Goal: Task Accomplishment & Management: Manage account settings

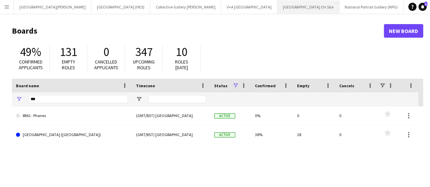
click at [277, 11] on button "[GEOGRAPHIC_DATA] On Site Close" at bounding box center [308, 6] width 62 height 13
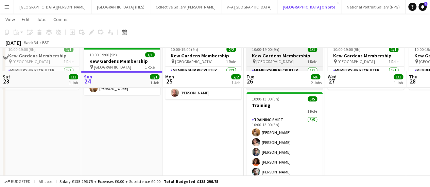
scroll to position [60, 0]
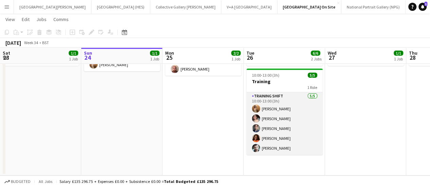
click at [274, 123] on app-card-role "Training shift [DATE] 10:00-13:00 (3h) [PERSON_NAME] [PERSON_NAME] [PERSON_NAME…" at bounding box center [284, 123] width 76 height 63
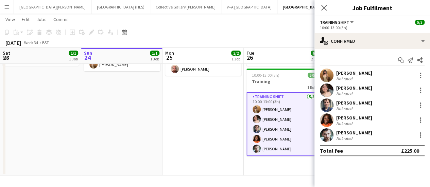
click at [336, 119] on div "[PERSON_NAME]" at bounding box center [354, 118] width 36 height 6
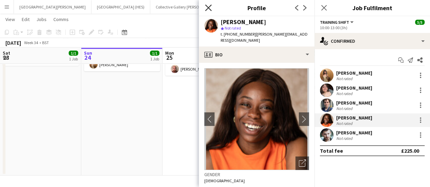
click at [210, 11] on icon "Close pop-in" at bounding box center [208, 7] width 6 height 6
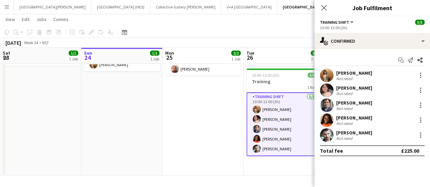
click at [330, 131] on app-user-avatar at bounding box center [327, 135] width 14 height 14
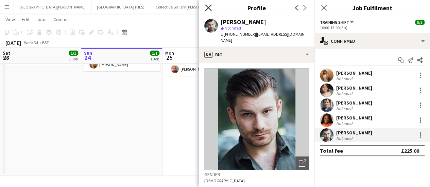
click at [206, 5] on icon at bounding box center [208, 7] width 6 height 6
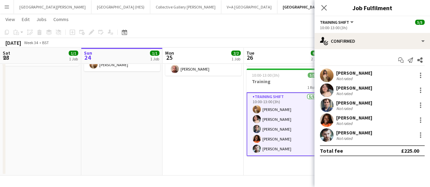
click at [226, 112] on app-date-cell "10:00-19:00 (9h) 2/2 Kew Gardens Membership pin Kew Gardens 1 Role Membership R…" at bounding box center [202, 95] width 81 height 159
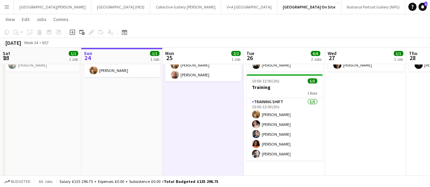
scroll to position [54, 0]
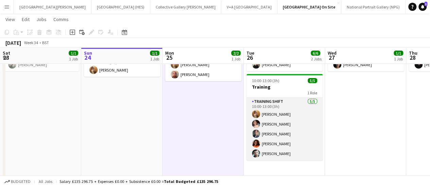
click at [283, 132] on app-card-role "Training shift [DATE] 10:00-13:00 (3h) [PERSON_NAME] [PERSON_NAME] [PERSON_NAME…" at bounding box center [284, 129] width 76 height 63
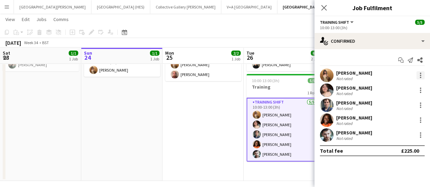
click at [421, 76] on div at bounding box center [420, 75] width 1 height 1
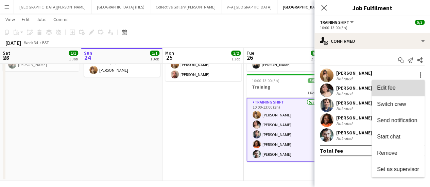
click at [409, 91] on span "Edit fee" at bounding box center [398, 88] width 42 height 6
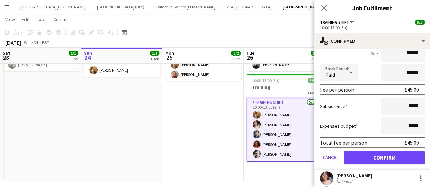
scroll to position [67, 0]
click at [229, 93] on app-date-cell "10:00-19:00 (9h) 2/2 Kew Gardens Membership pin Kew Gardens 1 Role Membership R…" at bounding box center [202, 101] width 81 height 159
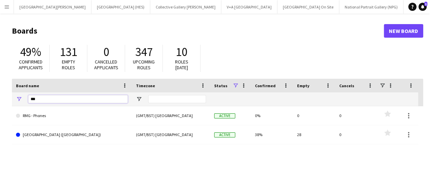
click at [87, 99] on input "***" at bounding box center [78, 99] width 100 height 8
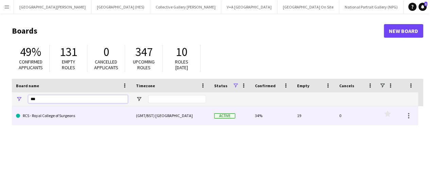
type input "***"
click at [82, 124] on link "RCS - Royal College of Surgeons" at bounding box center [72, 115] width 112 height 19
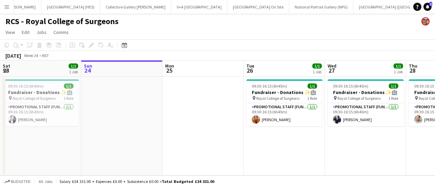
scroll to position [0, 174]
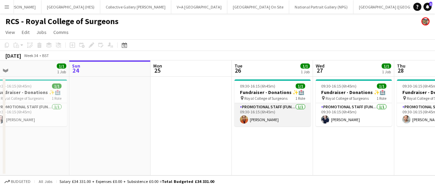
click at [277, 110] on app-card-role "Promotional Staff (Fundraiser) [DATE] 09:30-16:15 (6h45m) [PERSON_NAME]" at bounding box center [273, 114] width 76 height 23
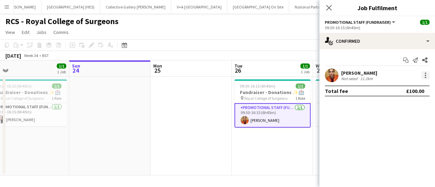
click at [428, 75] on div at bounding box center [425, 75] width 8 height 8
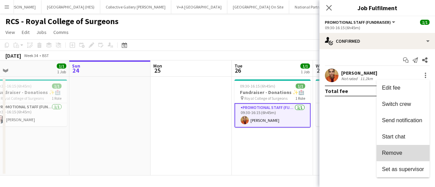
click at [407, 148] on button "Remove" at bounding box center [403, 153] width 53 height 16
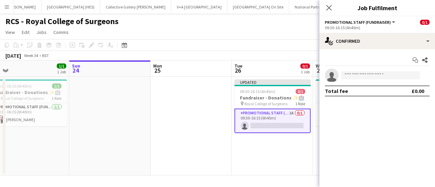
click at [258, 56] on div "[DATE] Week 34 • BST Publish 1 job Revert 1 job" at bounding box center [217, 56] width 435 height 10
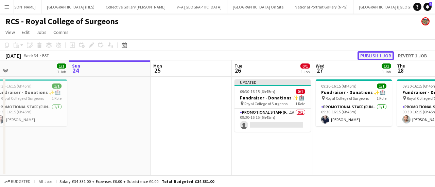
click at [363, 52] on button "Publish 1 job" at bounding box center [376, 55] width 36 height 9
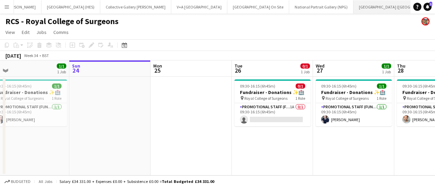
click at [353, 10] on button "[GEOGRAPHIC_DATA] (RMG) Close" at bounding box center [397, 6] width 89 height 13
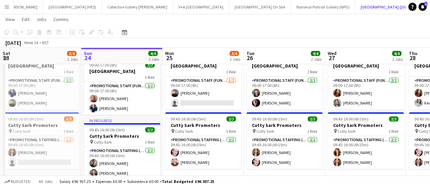
scroll to position [26, 0]
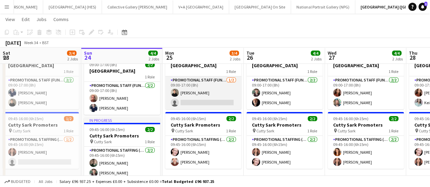
click at [221, 104] on app-card-role "Promotional Staff (Fundraiser) [DATE] 09:00-17:00 (8h) [PERSON_NAME] single-neu…" at bounding box center [203, 92] width 76 height 33
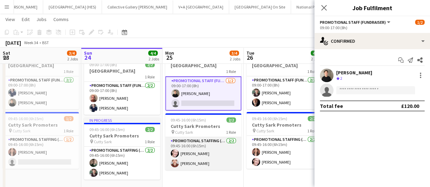
click at [209, 154] on app-card-role "Promotional Staffing (Brand Ambassadors) [DATE] 09:45-16:00 (6h15m) [PERSON_NAM…" at bounding box center [203, 153] width 76 height 33
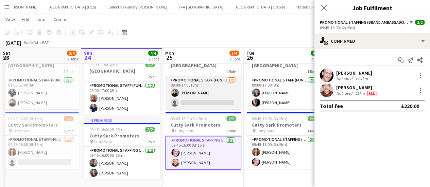
click at [210, 92] on app-card-role "Promotional Staff (Fundraiser) [DATE] 09:00-17:00 (8h) [PERSON_NAME] single-neu…" at bounding box center [203, 92] width 76 height 33
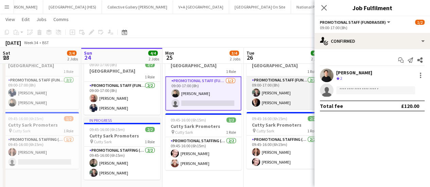
click at [257, 89] on app-user-avatar at bounding box center [256, 93] width 8 height 8
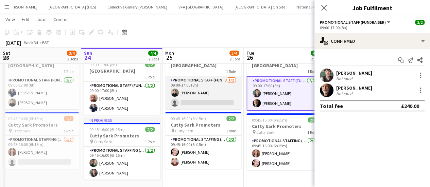
click at [192, 91] on app-card-role "Promotional Staff (Fundraiser) [DATE] 09:00-17:00 (8h) [PERSON_NAME] single-neu…" at bounding box center [203, 92] width 76 height 33
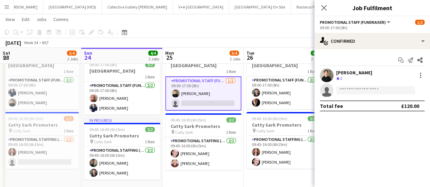
scroll to position [22, 0]
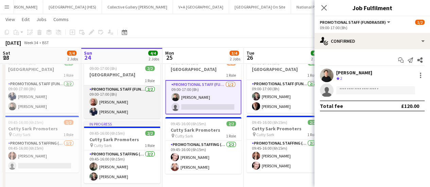
click at [99, 101] on app-card-role "Promotional Staff (Fundraiser) [DATE] 09:00-17:00 (8h) [PERSON_NAME] [PERSON_NA…" at bounding box center [122, 102] width 76 height 33
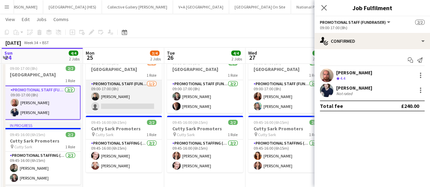
scroll to position [0, 242]
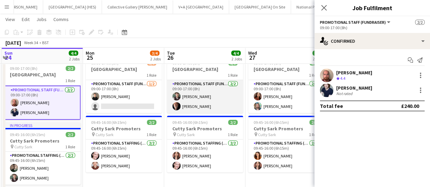
click at [186, 96] on app-card-role "Promotional Staff (Fundraiser) [DATE] 09:00-17:00 (8h) [PERSON_NAME] [PERSON_NA…" at bounding box center [205, 96] width 76 height 33
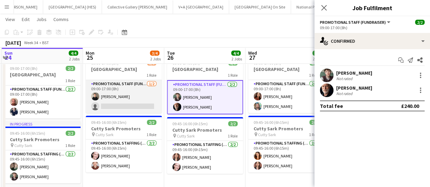
click at [132, 93] on app-card-role "Promotional Staff (Fundraiser) [DATE] 09:00-17:00 (8h) [PERSON_NAME] single-neu…" at bounding box center [124, 96] width 76 height 33
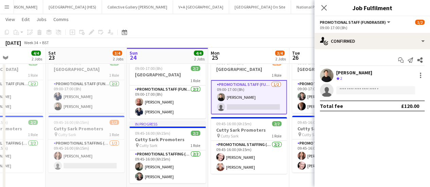
scroll to position [0, 279]
click at [291, 9] on button "National Portrait Gallery (NPG) Close" at bounding box center [323, 6] width 64 height 13
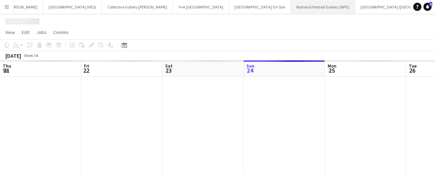
scroll to position [0, 162]
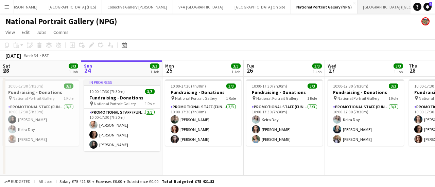
click at [358, 7] on button "[GEOGRAPHIC_DATA] (RMG) Close" at bounding box center [402, 6] width 89 height 13
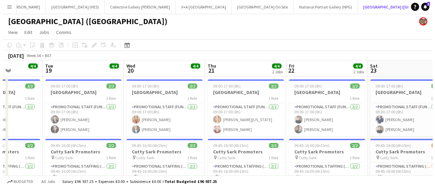
scroll to position [0, 201]
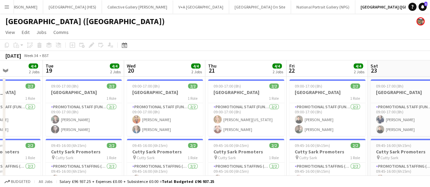
click at [7, 6] on app-icon "Menu" at bounding box center [6, 6] width 5 height 5
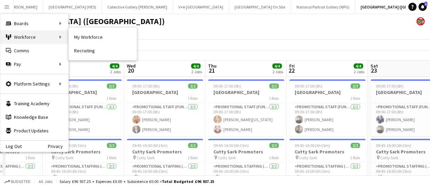
click at [22, 40] on div "Workforce Workforce" at bounding box center [34, 37] width 68 height 14
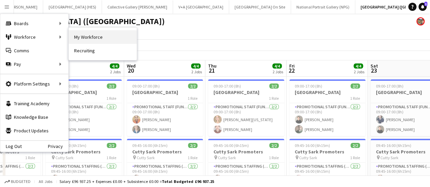
click at [80, 41] on link "My Workforce" at bounding box center [103, 37] width 68 height 14
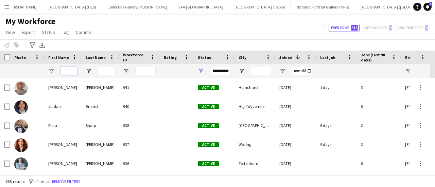
click at [68, 72] on input "First Name Filter Input" at bounding box center [68, 71] width 17 height 8
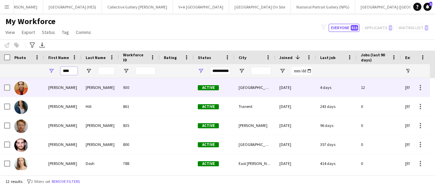
type input "****"
click at [60, 87] on div "[PERSON_NAME]" at bounding box center [62, 87] width 37 height 19
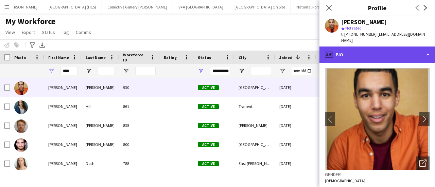
click at [341, 53] on div "profile Bio" at bounding box center [377, 55] width 116 height 16
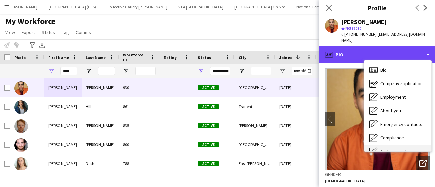
scroll to position [50, 0]
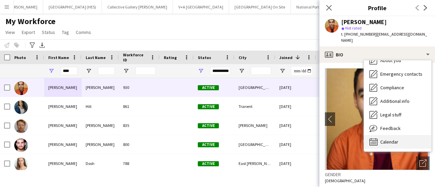
click at [385, 139] on span "Calendar" at bounding box center [389, 142] width 18 height 6
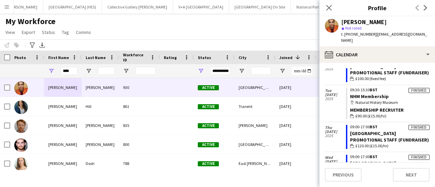
scroll to position [507, 0]
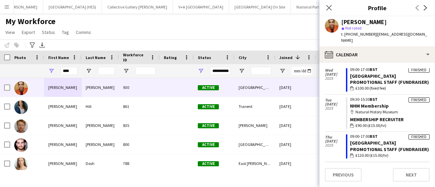
click at [232, 24] on div "My Workforce View Views Default view New view Update view Delete view Edit name…" at bounding box center [217, 27] width 435 height 23
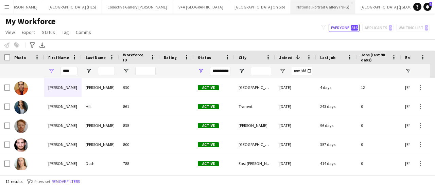
click at [291, 7] on button "National Portrait Gallery (NPG) Close" at bounding box center [323, 6] width 64 height 13
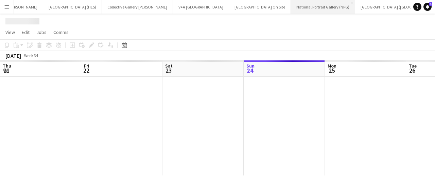
scroll to position [0, 162]
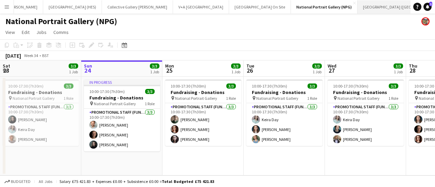
click at [358, 8] on button "[GEOGRAPHIC_DATA] (RMG) Close" at bounding box center [402, 6] width 89 height 13
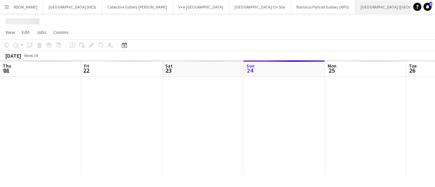
scroll to position [0, 162]
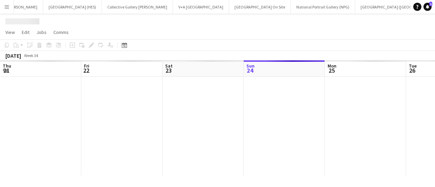
scroll to position [0, 162]
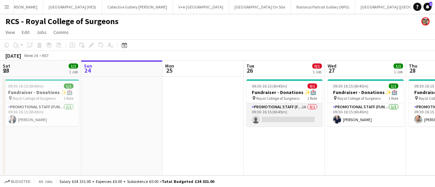
click at [265, 115] on app-card-role "Promotional Staff (Fundraiser) 1A 0/1 09:30-16:15 (6h45m) single-neutral-actions" at bounding box center [284, 114] width 76 height 23
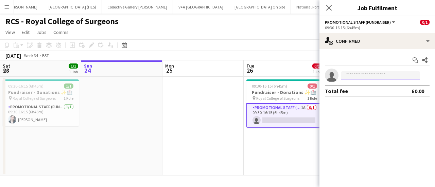
click at [355, 79] on input at bounding box center [380, 75] width 79 height 8
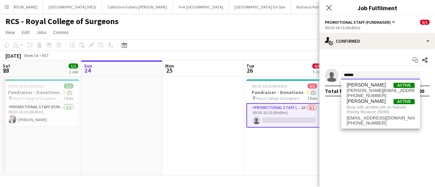
type input "******"
click at [222, 139] on app-date-cell at bounding box center [202, 126] width 81 height 99
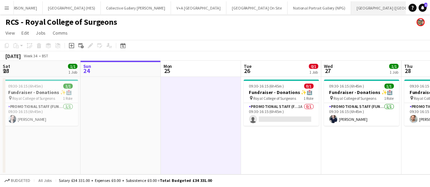
scroll to position [0, 50]
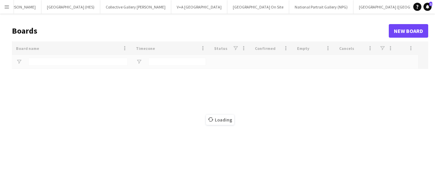
scroll to position [0, 48]
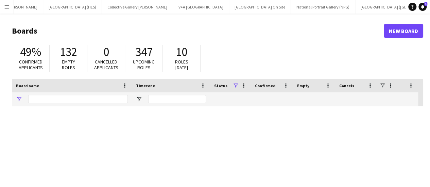
type input "***"
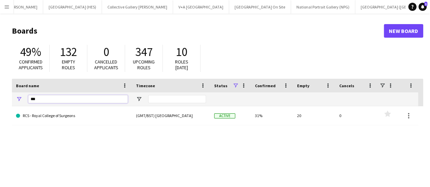
click at [79, 95] on input "***" at bounding box center [78, 99] width 100 height 8
type input "***"
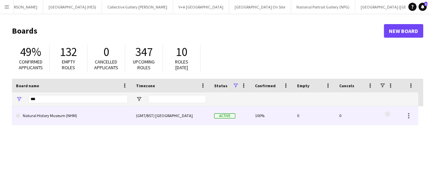
click at [79, 111] on link "Natural History Museum (NHM)" at bounding box center [72, 115] width 112 height 19
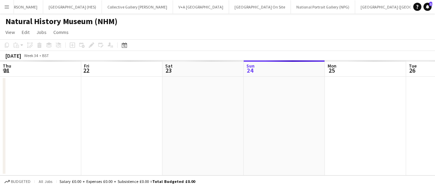
scroll to position [0, 162]
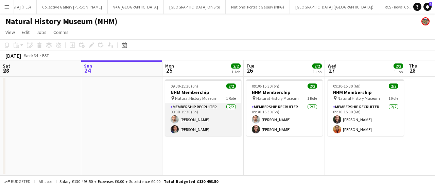
click at [197, 133] on app-card-role "Membership Recruiter [DATE] 09:30-15:30 (6h) [PERSON_NAME] [PERSON_NAME]" at bounding box center [203, 119] width 76 height 33
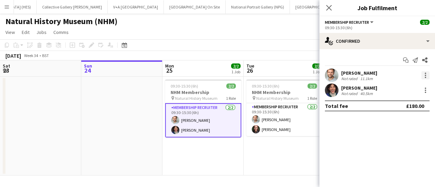
click at [428, 76] on div at bounding box center [425, 75] width 8 height 8
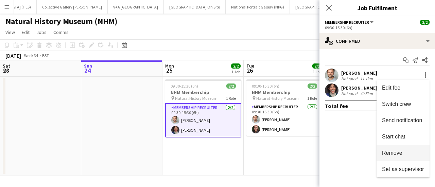
click at [399, 152] on span "Remove" at bounding box center [392, 153] width 20 height 6
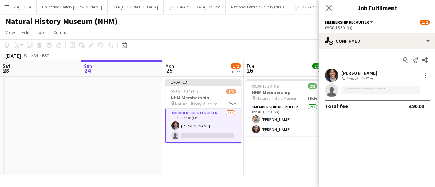
click at [359, 93] on input at bounding box center [380, 90] width 79 height 8
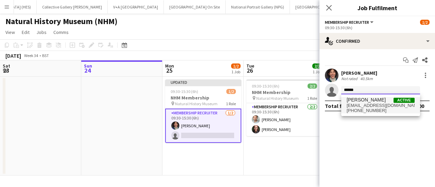
type input "******"
click at [365, 102] on span "[PERSON_NAME]" at bounding box center [366, 100] width 39 height 6
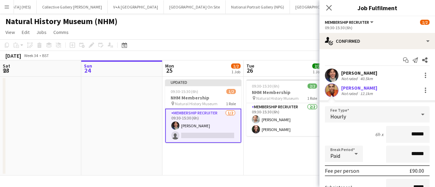
click at [358, 130] on div "6h x ******" at bounding box center [377, 134] width 105 height 17
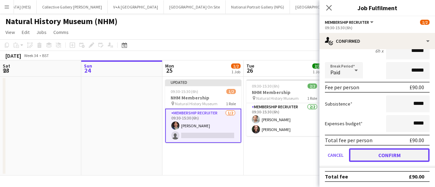
click at [385, 155] on button "Confirm" at bounding box center [389, 156] width 81 height 14
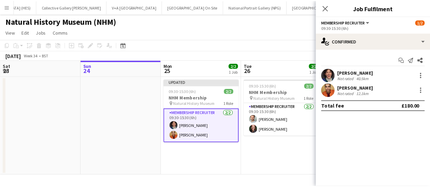
scroll to position [0, 0]
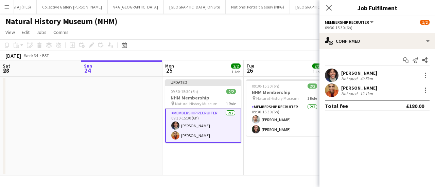
click at [310, 152] on app-date-cell "09:30-15:30 (6h) 2/2 NHM Membership pin Natural History Museum 1 Role Membershi…" at bounding box center [284, 126] width 81 height 99
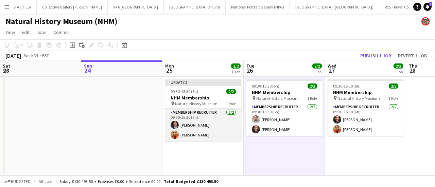
click at [208, 129] on app-card-role "Membership Recruiter [DATE] 09:30-15:30 (6h) [PERSON_NAME] [PERSON_NAME]" at bounding box center [203, 125] width 76 height 33
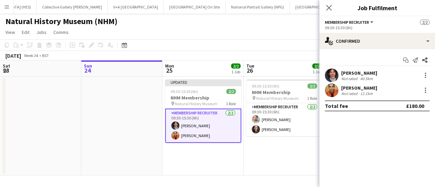
click at [263, 31] on app-page-menu "View Day view expanded Day view collapsed Month view Date picker Jump to [DATE]…" at bounding box center [217, 33] width 435 height 13
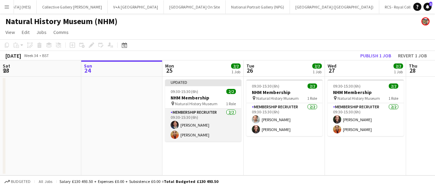
click at [194, 126] on app-card-role "Membership Recruiter [DATE] 09:30-15:30 (6h) [PERSON_NAME] [PERSON_NAME]" at bounding box center [203, 125] width 76 height 33
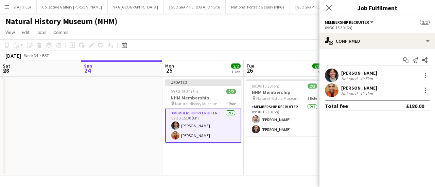
click at [194, 126] on app-card-role "Membership Recruiter [DATE] 09:30-15:30 (6h) [PERSON_NAME] [PERSON_NAME]" at bounding box center [203, 126] width 76 height 34
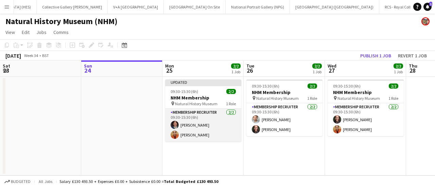
click at [202, 129] on app-card-role "Membership Recruiter [DATE] 09:30-15:30 (6h) [PERSON_NAME] [PERSON_NAME]" at bounding box center [203, 125] width 76 height 33
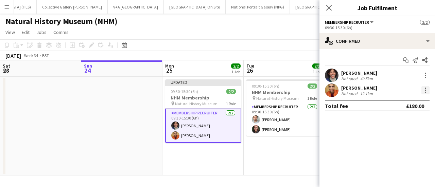
click at [426, 89] on div at bounding box center [425, 90] width 8 height 8
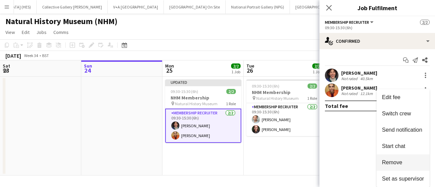
click at [409, 159] on button "Remove" at bounding box center [403, 163] width 53 height 16
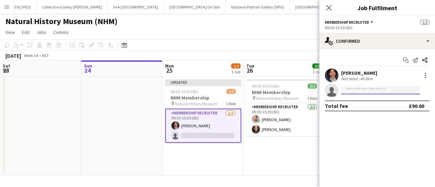
click at [366, 90] on input at bounding box center [380, 90] width 79 height 8
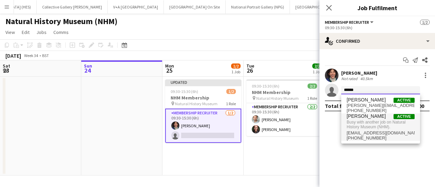
type input "******"
click at [349, 133] on span "[EMAIL_ADDRESS][DOMAIN_NAME]" at bounding box center [381, 133] width 68 height 5
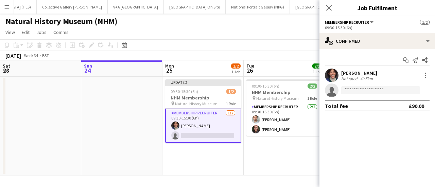
click at [225, 58] on div "[DATE] Week 34 • BST Publish 1 job Revert 1 job" at bounding box center [217, 56] width 435 height 10
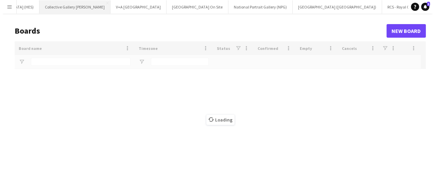
scroll to position [0, 112]
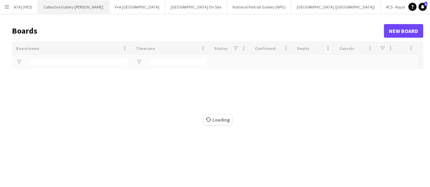
type input "***"
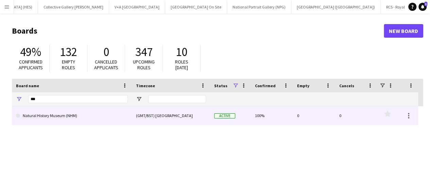
click at [89, 112] on link "Natural History Museum (NHM)" at bounding box center [72, 115] width 112 height 19
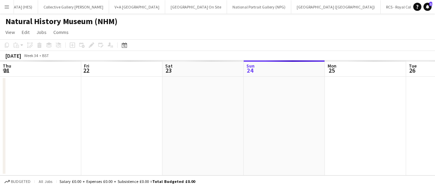
scroll to position [0, 162]
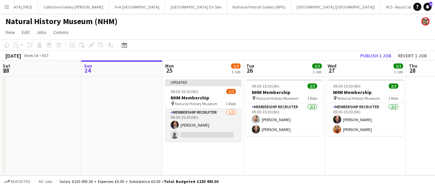
click at [194, 135] on app-card-role "Membership Recruiter [DATE] 09:30-15:30 (6h) [PERSON_NAME] single-neutral-actio…" at bounding box center [203, 125] width 76 height 33
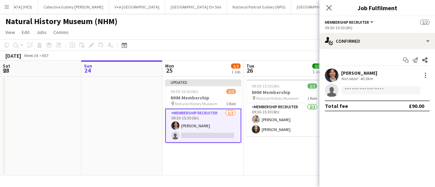
click at [372, 95] on app-invite-slot "single-neutral-actions" at bounding box center [377, 91] width 116 height 14
click at [372, 91] on input at bounding box center [380, 90] width 79 height 8
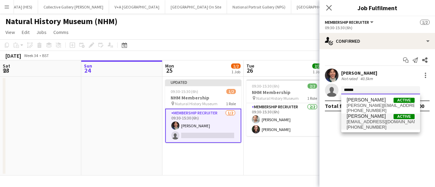
type input "******"
click at [368, 123] on span "[EMAIL_ADDRESS][DOMAIN_NAME]" at bounding box center [381, 121] width 68 height 5
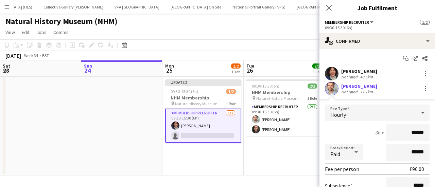
scroll to position [84, 0]
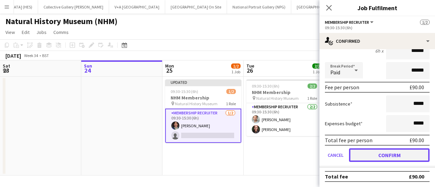
click at [376, 161] on button "Confirm" at bounding box center [389, 156] width 81 height 14
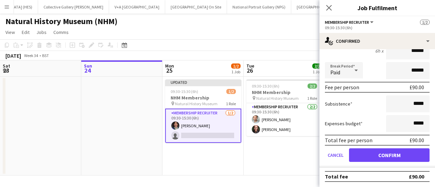
scroll to position [0, 0]
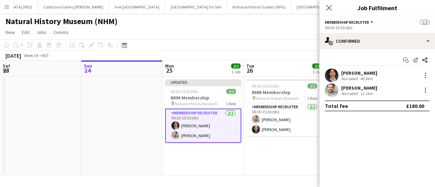
click at [276, 48] on app-toolbar "Copy Paste Paste Ctrl+V Paste with crew Ctrl+Shift+V Paste linked Job [GEOGRAPH…" at bounding box center [217, 45] width 435 height 12
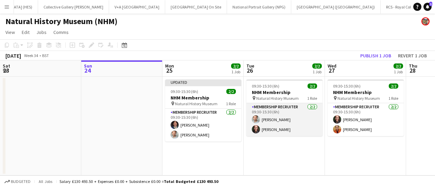
click at [295, 127] on app-card-role "Membership Recruiter [DATE] 09:30-15:30 (6h) [PERSON_NAME] [PERSON_NAME]" at bounding box center [284, 119] width 76 height 33
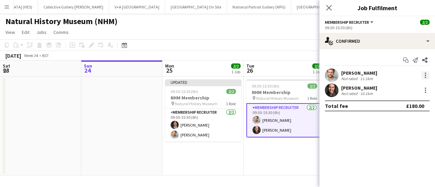
click at [427, 74] on div at bounding box center [425, 75] width 8 height 8
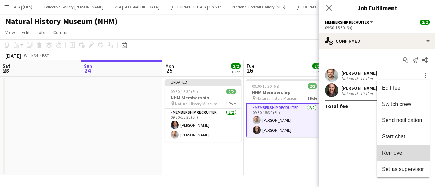
click at [395, 149] on button "Remove" at bounding box center [403, 153] width 53 height 16
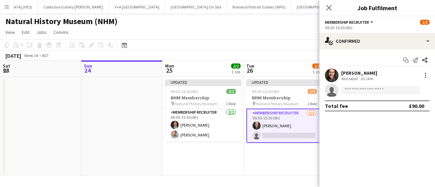
click at [385, 95] on app-invite-slot "single-neutral-actions" at bounding box center [377, 91] width 116 height 14
click at [385, 94] on input at bounding box center [380, 90] width 79 height 8
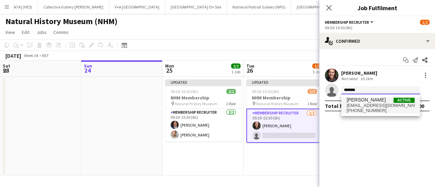
type input "******"
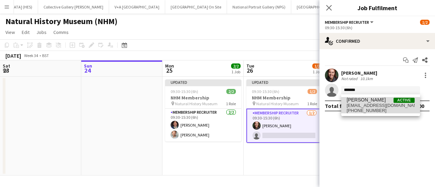
click at [375, 106] on span "[EMAIL_ADDRESS][DOMAIN_NAME]" at bounding box center [381, 105] width 68 height 5
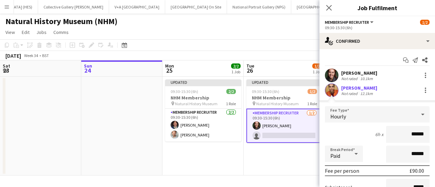
click at [238, 40] on app-toolbar "Copy Paste Paste Ctrl+V Paste with crew Ctrl+Shift+V Paste linked Job [GEOGRAPH…" at bounding box center [217, 45] width 435 height 12
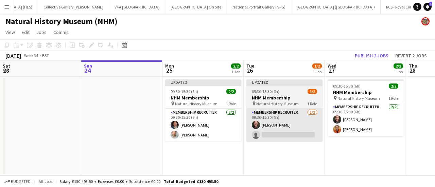
click at [299, 137] on app-card-role "Membership Recruiter [DATE] 09:30-15:30 (6h) [PERSON_NAME] single-neutral-actio…" at bounding box center [284, 125] width 76 height 33
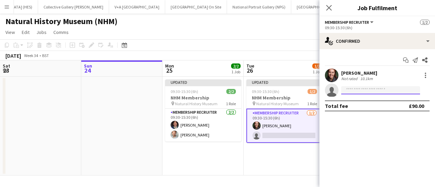
click at [366, 91] on input at bounding box center [380, 90] width 79 height 8
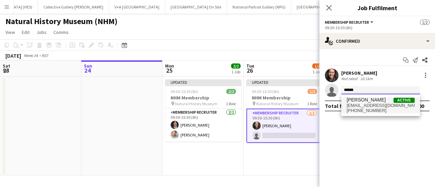
type input "******"
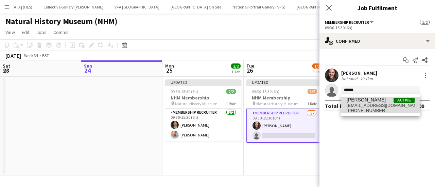
click at [368, 100] on span "[PERSON_NAME]" at bounding box center [366, 100] width 39 height 6
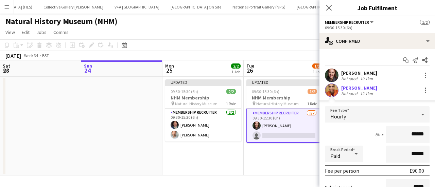
scroll to position [84, 0]
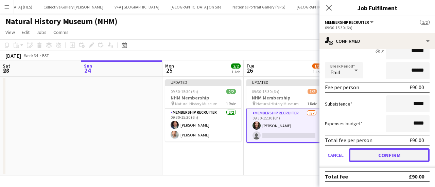
click at [373, 156] on button "Confirm" at bounding box center [389, 156] width 81 height 14
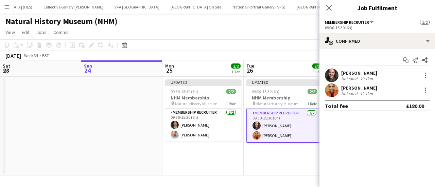
scroll to position [0, 0]
click at [281, 154] on app-date-cell "Updated 09:30-15:30 (6h) 2/2 NHM Membership pin Natural History Museum 1 Role M…" at bounding box center [284, 126] width 81 height 99
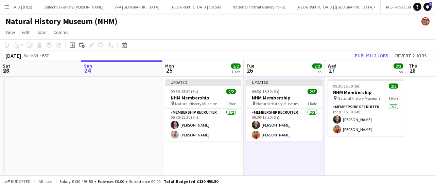
click at [310, 42] on app-toolbar "Copy Paste Paste Ctrl+V Paste with crew Ctrl+Shift+V Paste linked Job [GEOGRAPH…" at bounding box center [217, 45] width 435 height 12
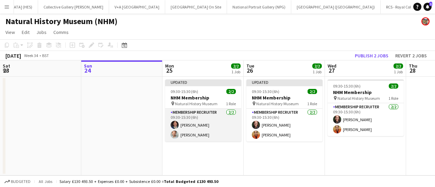
click at [205, 141] on app-card-role "Membership Recruiter [DATE] 09:30-15:30 (6h) [PERSON_NAME] [PERSON_NAME]" at bounding box center [203, 125] width 76 height 33
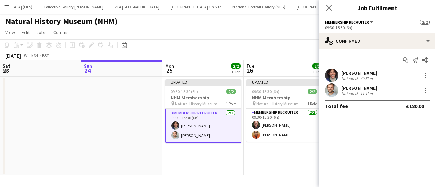
click at [266, 36] on app-page-menu "View Day view expanded Day view collapsed Month view Date picker Jump to [DATE]…" at bounding box center [217, 33] width 435 height 13
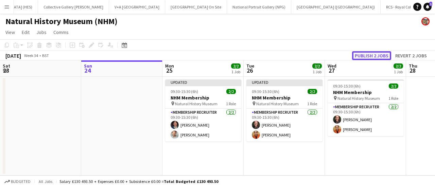
click at [372, 54] on button "Publish 2 jobs" at bounding box center [371, 55] width 39 height 9
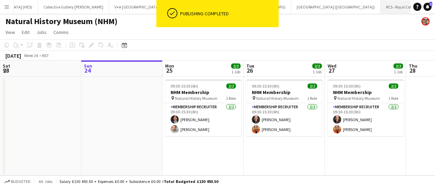
click at [381, 10] on button "RCS - Royal College of Surgeons Close" at bounding box center [413, 6] width 64 height 13
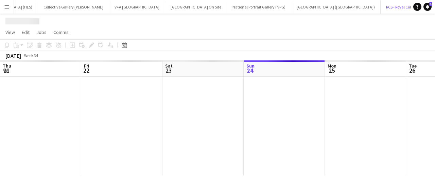
scroll to position [0, 162]
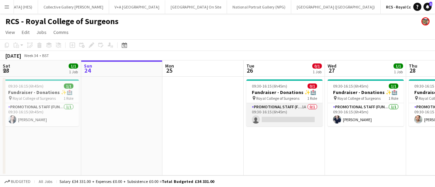
click at [266, 123] on app-card-role "Promotional Staff (Fundraiser) 1A 0/1 09:30-16:15 (6h45m) single-neutral-actions" at bounding box center [284, 114] width 76 height 23
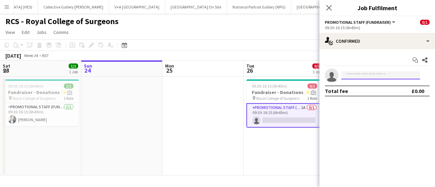
click at [347, 78] on input at bounding box center [380, 75] width 79 height 8
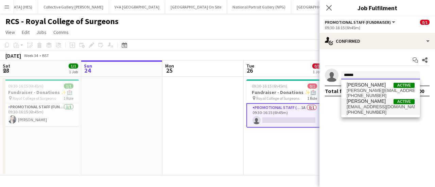
type input "******"
click at [361, 102] on span "[PERSON_NAME]" at bounding box center [366, 102] width 39 height 6
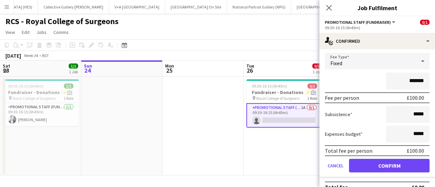
scroll to position [38, 0]
click at [410, 80] on input "*******" at bounding box center [408, 81] width 44 height 17
type input "*******"
click at [356, 85] on div "*******" at bounding box center [377, 81] width 105 height 17
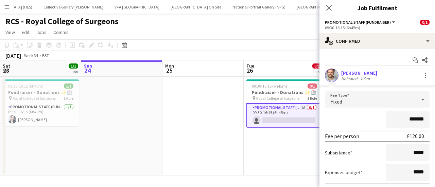
scroll to position [49, 0]
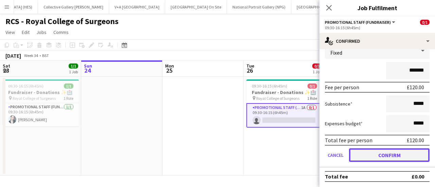
click at [386, 155] on button "Confirm" at bounding box center [389, 156] width 81 height 14
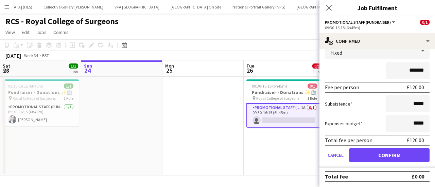
scroll to position [0, 0]
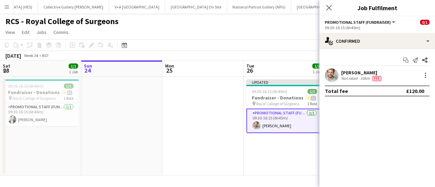
click at [289, 149] on app-date-cell "Updated 09:30-16:15 (6h45m) 1/1 Fundraiser - Donations ✨🏥 pin Royal College of …" at bounding box center [284, 126] width 81 height 99
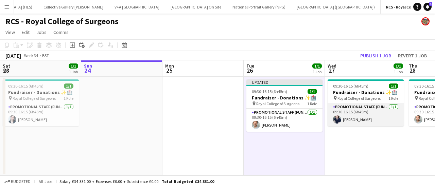
click at [359, 115] on app-card-role "Promotional Staff (Fundraiser) [DATE] 09:30-16:15 (6h45m) [PERSON_NAME]" at bounding box center [366, 114] width 76 height 23
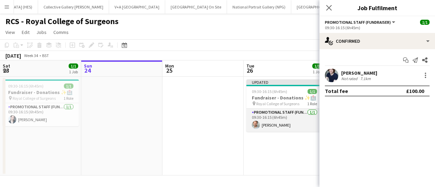
click at [296, 124] on app-card-role "Promotional Staff (Fundraiser) [DATE] 09:30-16:15 (6h45m) [PERSON_NAME]" at bounding box center [284, 120] width 76 height 23
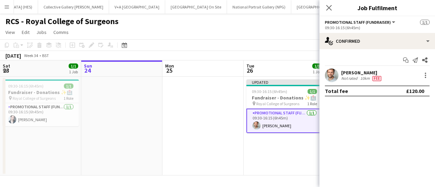
click at [293, 55] on div "[DATE] Week 34 • BST Publish 1 job Revert 1 job" at bounding box center [217, 56] width 435 height 10
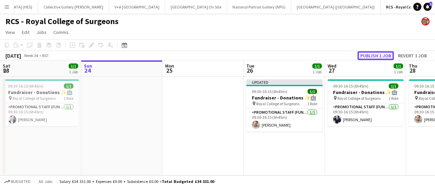
click at [380, 55] on button "Publish 1 job" at bounding box center [376, 55] width 36 height 9
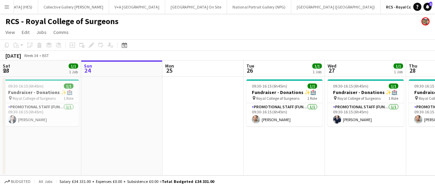
click at [8, 6] on app-icon "Menu" at bounding box center [6, 6] width 5 height 5
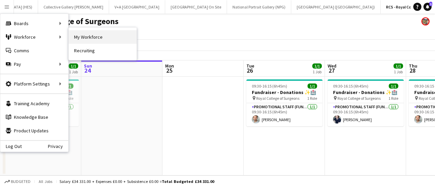
click at [99, 37] on link "My Workforce" at bounding box center [103, 37] width 68 height 14
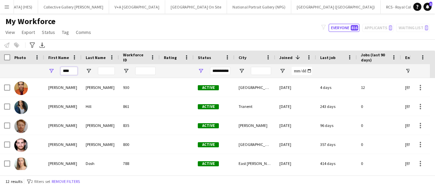
click at [68, 70] on input "****" at bounding box center [68, 71] width 17 height 8
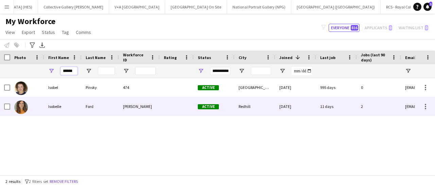
type input "******"
click at [83, 102] on div "Ford" at bounding box center [100, 106] width 37 height 19
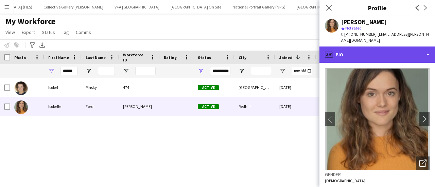
click at [366, 55] on div "profile Bio" at bounding box center [377, 55] width 116 height 16
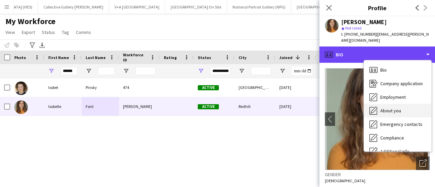
scroll to position [50, 0]
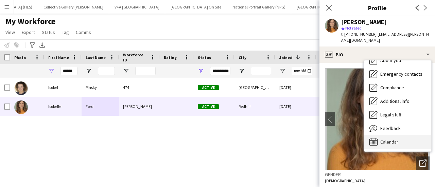
click at [385, 139] on span "Calendar" at bounding box center [389, 142] width 18 height 6
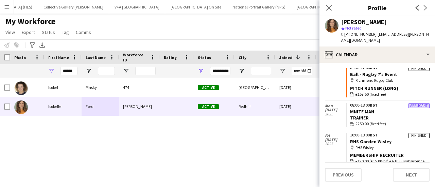
scroll to position [0, 0]
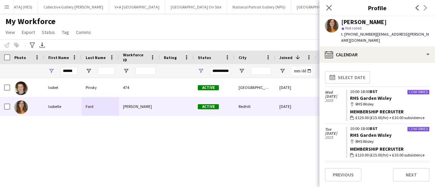
click at [271, 139] on div "[PERSON_NAME] 474 Active [GEOGRAPHIC_DATA] [DATE] 995 days 0 [EMAIL_ADDRESS][DO…" at bounding box center [207, 124] width 415 height 92
click at [330, 4] on app-icon "Close pop-in" at bounding box center [329, 8] width 10 height 10
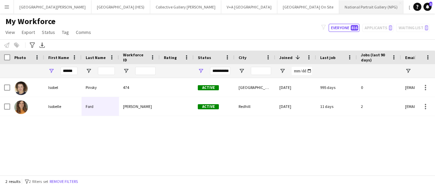
click at [339, 2] on button "National Portrait Gallery (NPG) Close" at bounding box center [371, 6] width 64 height 13
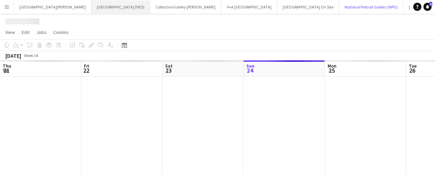
scroll to position [0, 162]
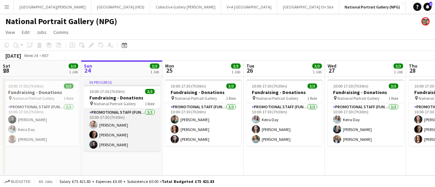
click at [101, 119] on app-card-role "Promotional Staff (Fundraiser) [DATE] 10:00-17:30 (7h30m) [PERSON_NAME] [PERSON…" at bounding box center [122, 130] width 76 height 43
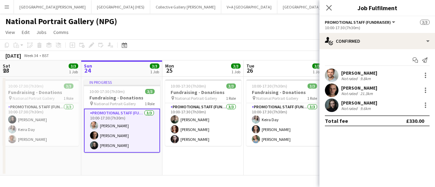
click at [327, 79] on app-user-avatar at bounding box center [332, 76] width 14 height 14
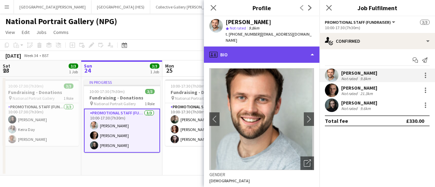
click at [289, 47] on div "profile Bio" at bounding box center [262, 55] width 116 height 16
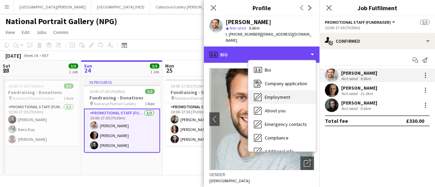
scroll to position [50, 0]
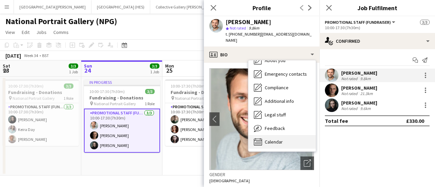
click at [287, 139] on div "Calendar Calendar" at bounding box center [281, 142] width 67 height 14
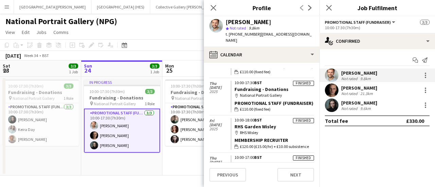
scroll to position [3443, 0]
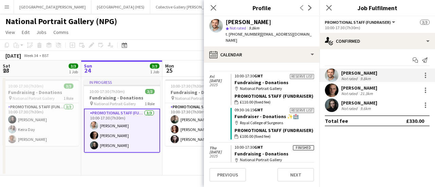
click at [153, 50] on app-toolbar "Copy Paste Paste Ctrl+V Paste with crew Ctrl+Shift+V Paste linked Job [GEOGRAPH…" at bounding box center [217, 45] width 435 height 12
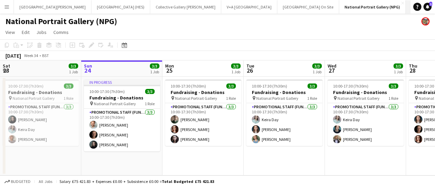
scroll to position [0, 114]
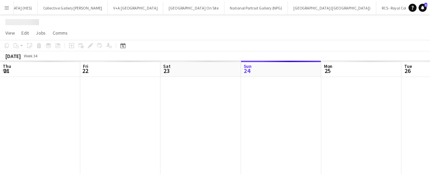
scroll to position [0, 162]
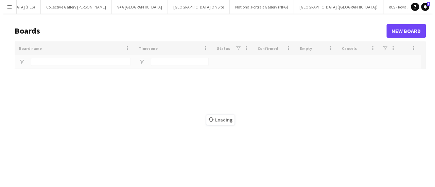
scroll to position [0, 54]
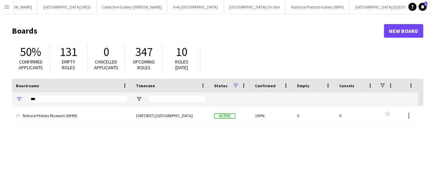
click at [63, 92] on div "***" at bounding box center [78, 99] width 100 height 14
click at [60, 98] on input "***" at bounding box center [78, 99] width 100 height 8
type input "*******"
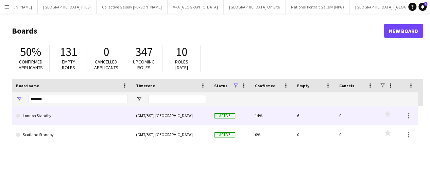
click at [65, 117] on link "London Standby" at bounding box center [72, 115] width 112 height 19
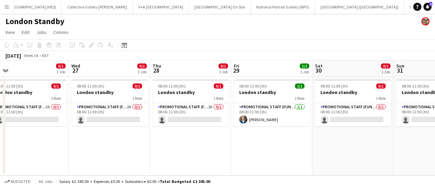
scroll to position [0, 258]
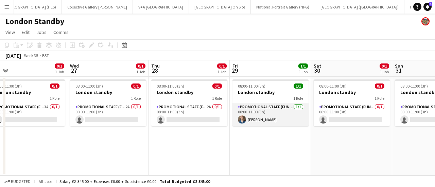
click at [257, 115] on app-card-role "Promotional Staff (Fundraiser) [DATE] 08:00-11:00 (3h) [PERSON_NAME]" at bounding box center [270, 114] width 76 height 23
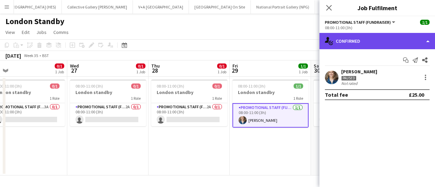
click at [374, 47] on div "single-neutral-actions-check-2 Confirmed" at bounding box center [377, 41] width 116 height 16
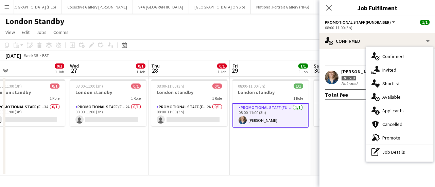
click at [357, 157] on mat-expansion-panel "check Confirmed Start chat Send notification Share [PERSON_NAME] Paused Not rat…" at bounding box center [377, 118] width 116 height 138
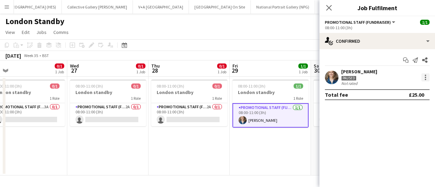
click at [429, 80] on div at bounding box center [425, 77] width 8 height 8
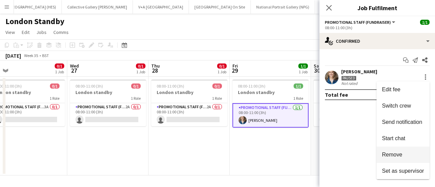
click at [406, 148] on button "Remove" at bounding box center [403, 155] width 53 height 16
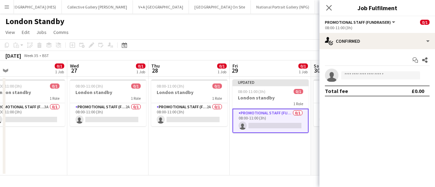
click at [273, 50] on app-toolbar "Copy Paste Paste Ctrl+V Paste with crew Ctrl+Shift+V Paste linked Job [GEOGRAPH…" at bounding box center [217, 45] width 435 height 12
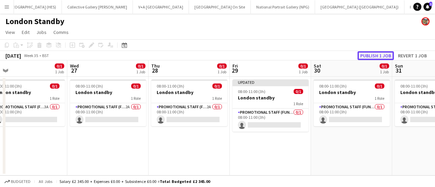
click at [370, 53] on button "Publish 1 job" at bounding box center [376, 55] width 36 height 9
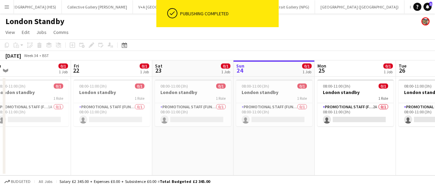
scroll to position [0, 317]
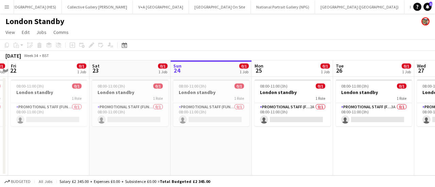
click at [8, 8] on app-icon "Menu" at bounding box center [6, 6] width 5 height 5
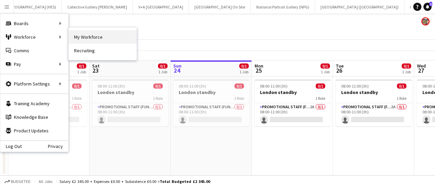
click at [83, 34] on link "My Workforce" at bounding box center [103, 37] width 68 height 14
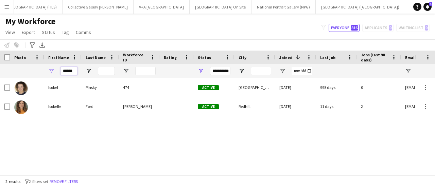
click at [69, 72] on input "******" at bounding box center [68, 71] width 17 height 8
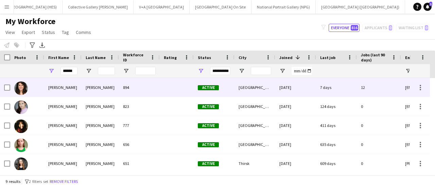
click at [107, 85] on div "[PERSON_NAME]" at bounding box center [100, 87] width 37 height 19
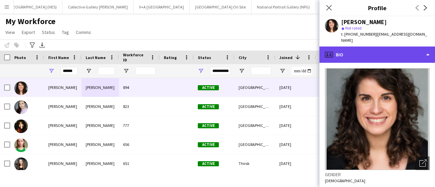
click at [378, 47] on div "profile Bio" at bounding box center [377, 55] width 116 height 16
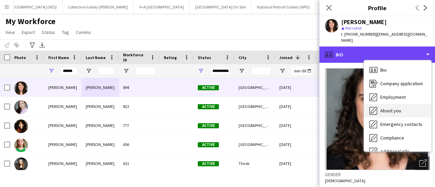
scroll to position [50, 0]
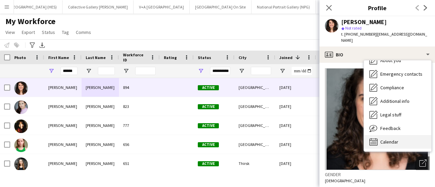
click at [395, 135] on div "Calendar Calendar" at bounding box center [397, 142] width 67 height 14
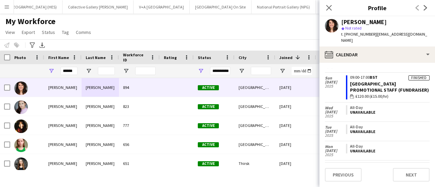
scroll to position [300, 0]
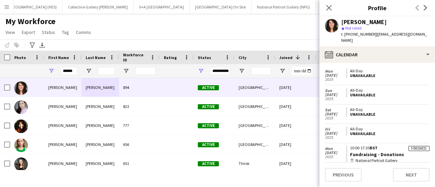
click at [287, 34] on div "My Workforce View Views Default view New view Update view Delete view Edit name…" at bounding box center [217, 27] width 435 height 23
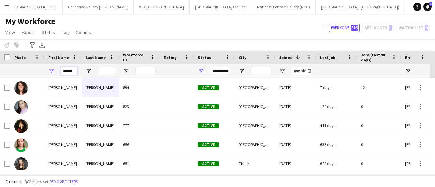
click at [70, 71] on input "******" at bounding box center [68, 71] width 17 height 8
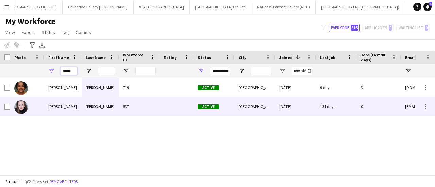
type input "*****"
click at [72, 97] on div "[PERSON_NAME]" at bounding box center [62, 106] width 37 height 19
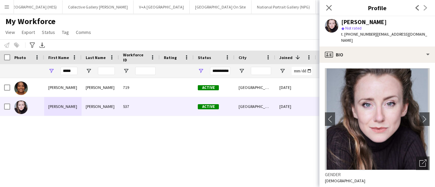
click at [362, 63] on app-crew-profile-bio "chevron-left chevron-right Open photos pop-in Gender [DEMOGRAPHIC_DATA] Birthda…" at bounding box center [377, 125] width 116 height 124
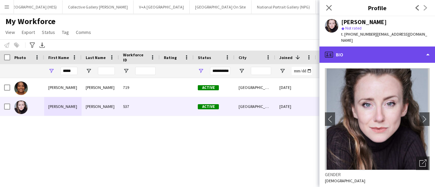
click at [379, 47] on div "profile Bio" at bounding box center [377, 55] width 116 height 16
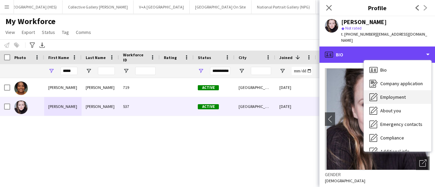
scroll to position [50, 0]
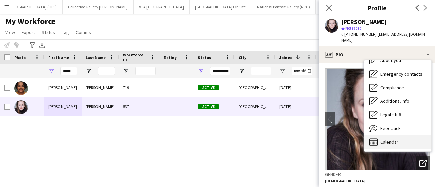
click at [381, 142] on div "Calendar Calendar" at bounding box center [397, 142] width 67 height 14
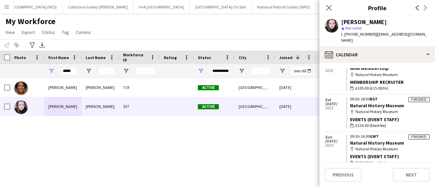
scroll to position [104, 0]
click at [77, 129] on div "[PERSON_NAME] 719 Active [GEOGRAPHIC_DATA] [DATE] 9 days 3 [DOMAIN_NAME][EMAIL_…" at bounding box center [207, 124] width 415 height 92
drag, startPoint x: 300, startPoint y: 147, endPoint x: 288, endPoint y: 141, distance: 14.1
click at [300, 147] on div "[PERSON_NAME] 719 Active [GEOGRAPHIC_DATA] [DATE] 9 days 3 [DOMAIN_NAME][EMAIL_…" at bounding box center [207, 124] width 415 height 92
click at [158, 29] on div "My Workforce View Views Default view New view Update view Delete view Edit name…" at bounding box center [217, 27] width 435 height 23
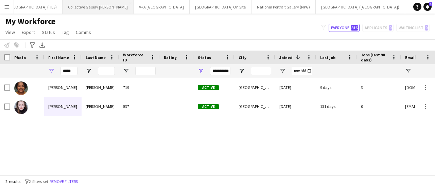
scroll to position [0, 0]
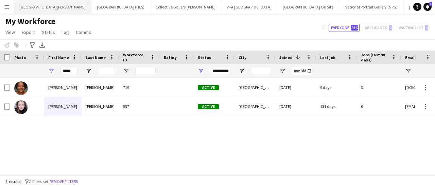
click at [44, 6] on button "[GEOGRAPHIC_DATA][PERSON_NAME] [GEOGRAPHIC_DATA] Close" at bounding box center [52, 6] width 77 height 13
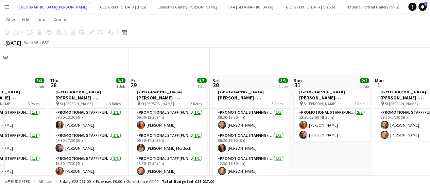
scroll to position [28, 0]
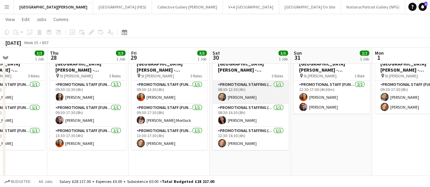
click at [253, 99] on app-card-role "Promotional Staffing (Promotional Staff) [DATE] 08:30-12:30 (4h) [PERSON_NAME]" at bounding box center [250, 92] width 76 height 23
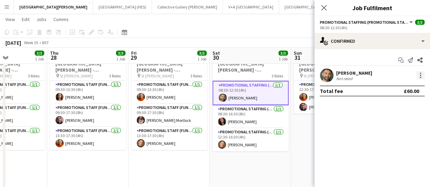
click at [422, 74] on div at bounding box center [420, 75] width 8 height 8
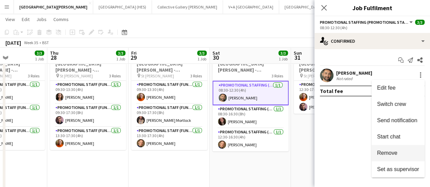
click at [392, 153] on span "Remove" at bounding box center [387, 153] width 20 height 6
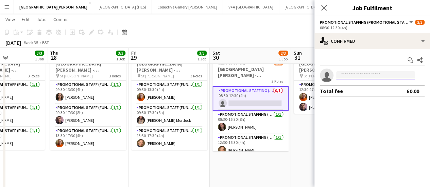
click at [371, 76] on input at bounding box center [375, 75] width 79 height 8
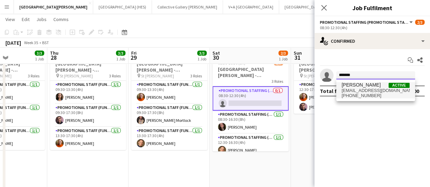
type input "*******"
click at [368, 89] on span "[EMAIL_ADDRESS][DOMAIN_NAME]" at bounding box center [376, 90] width 68 height 5
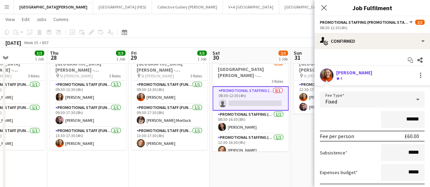
click at [338, 123] on div "******" at bounding box center [372, 119] width 105 height 17
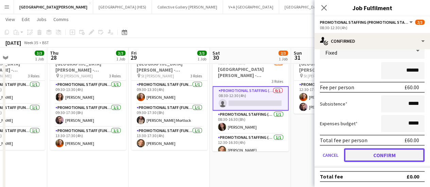
click at [362, 152] on button "Confirm" at bounding box center [384, 156] width 81 height 14
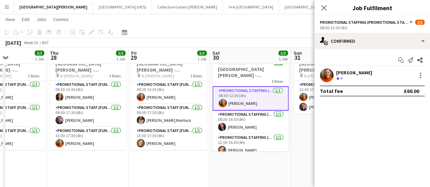
scroll to position [0, 0]
click at [310, 152] on app-date-cell "12:30-17:00 (4h30m) 2/2 [GEOGRAPHIC_DATA][PERSON_NAME] - Fundraising pin St [PE…" at bounding box center [331, 131] width 81 height 166
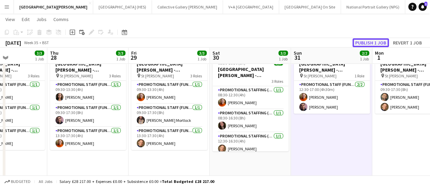
click at [362, 42] on button "Publish 1 job" at bounding box center [370, 42] width 36 height 9
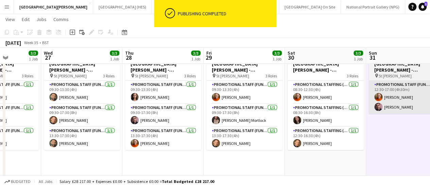
scroll to position [0, 203]
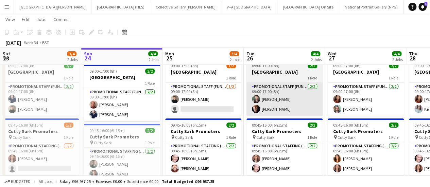
scroll to position [20, 0]
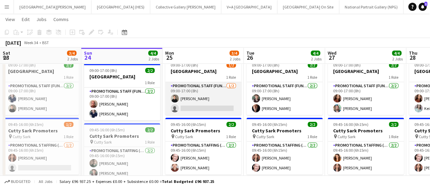
click at [217, 105] on app-card-role "Promotional Staff (Fundraiser) [DATE] 09:00-17:00 (8h) [PERSON_NAME] single-neu…" at bounding box center [203, 98] width 76 height 33
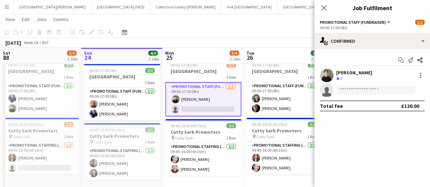
click at [353, 84] on app-invite-slot "single-neutral-actions" at bounding box center [372, 91] width 116 height 14
click at [353, 86] on app-invite-slot "single-neutral-actions" at bounding box center [372, 91] width 116 height 14
click at [353, 89] on input at bounding box center [375, 90] width 79 height 8
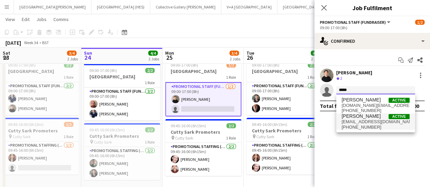
type input "*****"
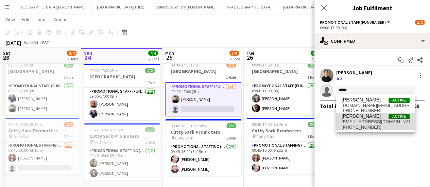
click at [362, 121] on span "[EMAIL_ADDRESS][DOMAIN_NAME]" at bounding box center [376, 121] width 68 height 5
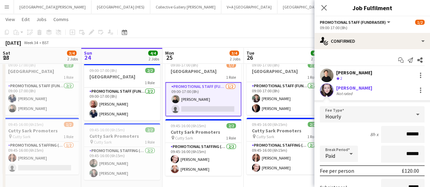
click at [353, 134] on div "8h x ******" at bounding box center [372, 134] width 105 height 17
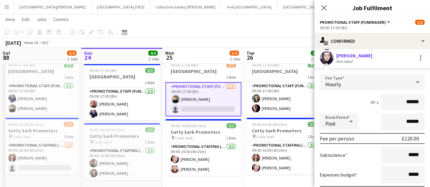
scroll to position [32, 0]
click at [395, 83] on div "Hourly" at bounding box center [365, 82] width 91 height 16
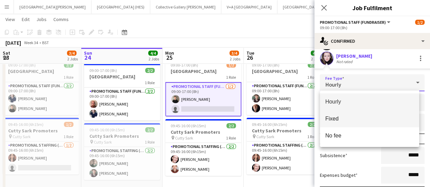
click at [346, 118] on span "Fixed" at bounding box center [369, 119] width 89 height 6
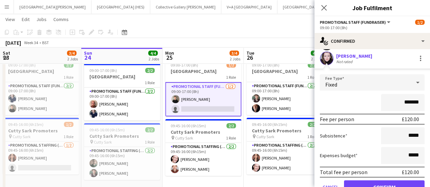
click at [405, 100] on input "*******" at bounding box center [403, 102] width 44 height 17
type input "*******"
click at [362, 107] on div "*******" at bounding box center [372, 102] width 105 height 17
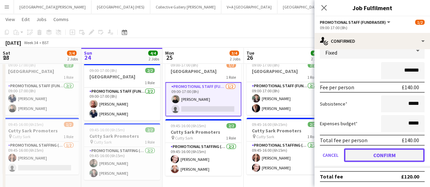
click at [379, 149] on button "Confirm" at bounding box center [384, 156] width 81 height 14
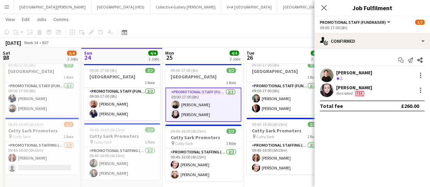
scroll to position [42, 0]
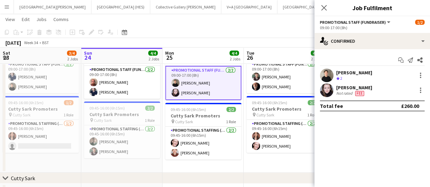
click at [236, 36] on app-toolbar "Copy Paste Paste Ctrl+V Paste with crew Ctrl+Shift+V Paste linked Job [GEOGRAPH…" at bounding box center [215, 33] width 430 height 12
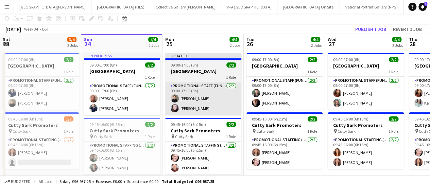
scroll to position [0, 0]
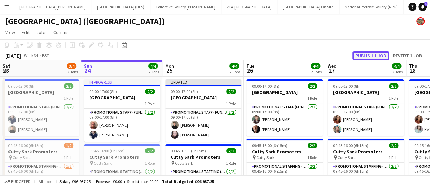
click at [375, 55] on button "Publish 1 job" at bounding box center [370, 55] width 36 height 9
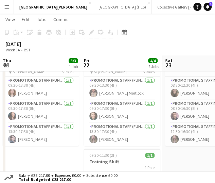
scroll to position [0, 236]
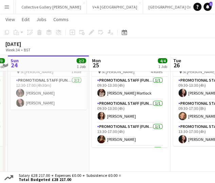
scroll to position [0, 205]
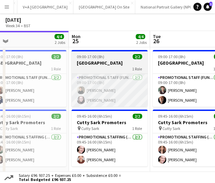
scroll to position [4, 0]
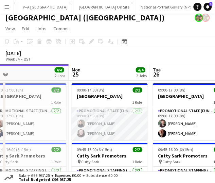
click at [104, 123] on app-card-role "Promotional Staff (Fundraiser) 2/2 09:00-17:00 (8h) Tom Major Aimee Hislop" at bounding box center [109, 123] width 76 height 33
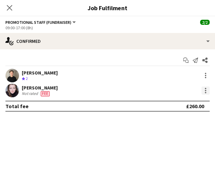
click at [205, 90] on div at bounding box center [205, 90] width 1 height 1
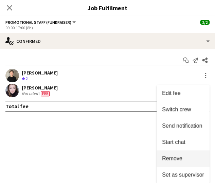
click at [178, 158] on span "Remove" at bounding box center [172, 158] width 20 height 6
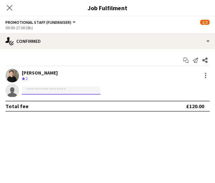
click at [82, 89] on input at bounding box center [61, 90] width 79 height 8
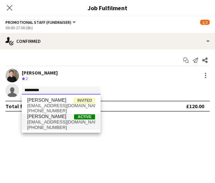
type input "*********"
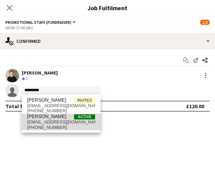
click at [65, 115] on span "Michael Dennison Active" at bounding box center [61, 117] width 68 height 6
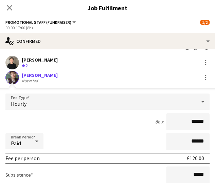
scroll to position [14, 0]
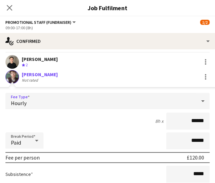
click at [72, 100] on div "Hourly" at bounding box center [100, 101] width 191 height 16
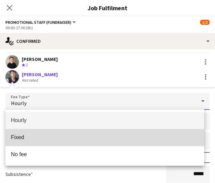
click at [67, 135] on span "Fixed" at bounding box center [105, 137] width 188 height 6
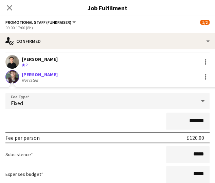
click at [190, 121] on input "*******" at bounding box center [188, 120] width 44 height 17
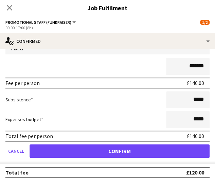
type input "*******"
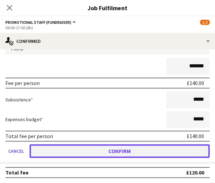
click at [117, 149] on button "Confirm" at bounding box center [120, 151] width 180 height 14
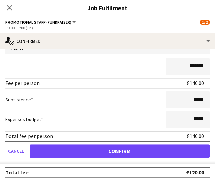
scroll to position [0, 0]
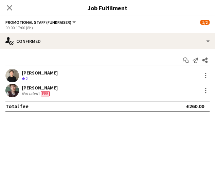
click at [117, 149] on mat-expansion-panel "check Confirmed Start chat Send notification Share Tom Major Crew rating 2 Mich…" at bounding box center [107, 116] width 215 height 134
click at [10, 9] on icon at bounding box center [9, 7] width 6 height 6
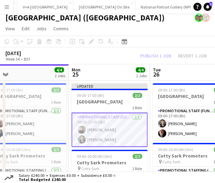
click at [128, 58] on div "[DATE] Week 34 • BST Publish 1 job Revert 1 job" at bounding box center [107, 55] width 215 height 17
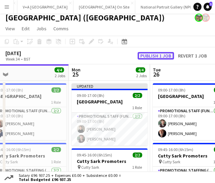
click at [150, 55] on button "Publish 1 job" at bounding box center [156, 55] width 36 height 7
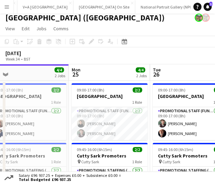
click at [127, 56] on div "August 2025 Week 34 • BST" at bounding box center [107, 55] width 215 height 17
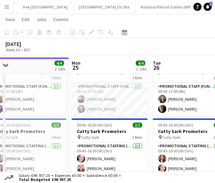
scroll to position [30, 0]
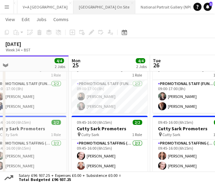
click at [73, 9] on button "[GEOGRAPHIC_DATA] On Site Close" at bounding box center [104, 6] width 62 height 13
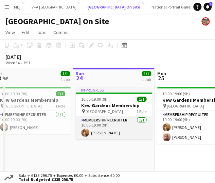
scroll to position [0, 180]
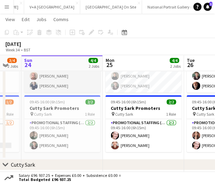
scroll to position [50, 0]
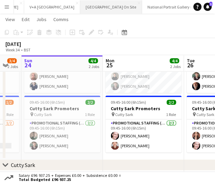
click at [80, 6] on button "[GEOGRAPHIC_DATA] On Site Close" at bounding box center [111, 6] width 62 height 13
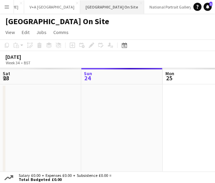
scroll to position [0, 195]
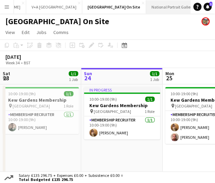
click at [146, 3] on button "National Portrait Gallery (NPG) Close" at bounding box center [178, 6] width 64 height 13
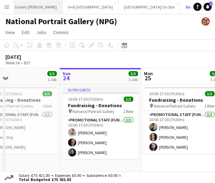
scroll to position [0, 206]
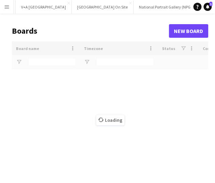
scroll to position [0, 204]
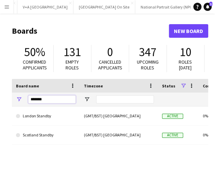
click at [45, 99] on input "*******" at bounding box center [52, 99] width 48 height 8
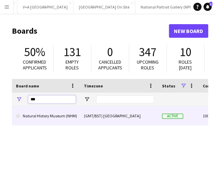
type input "***"
click at [44, 117] on link "Natural History Museum (NHM)" at bounding box center [46, 115] width 60 height 19
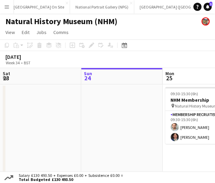
scroll to position [0, 183]
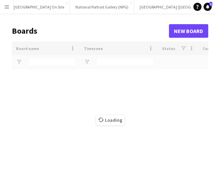
scroll to position [0, 204]
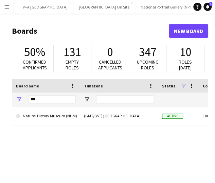
click at [48, 101] on input "***" at bounding box center [52, 99] width 48 height 8
type input "********"
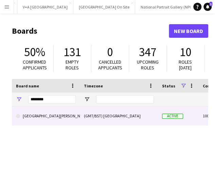
click at [58, 114] on link "[GEOGRAPHIC_DATA][PERSON_NAME]" at bounding box center [46, 115] width 60 height 19
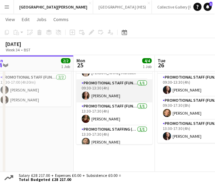
scroll to position [21, 0]
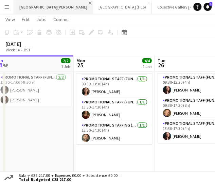
click at [89, 4] on app-icon "Close" at bounding box center [90, 3] width 3 height 3
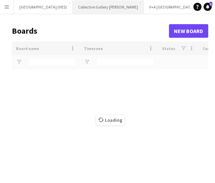
type input "********"
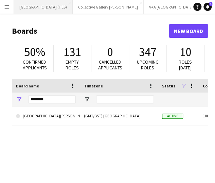
click at [40, 6] on button "Stirling Castle (HES) Close" at bounding box center [43, 6] width 59 height 13
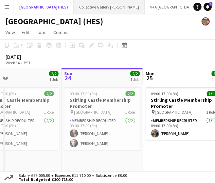
scroll to position [0, 145]
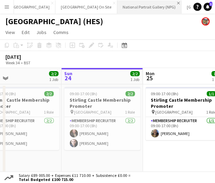
click at [177, 2] on app-icon "Close" at bounding box center [178, 3] width 3 height 3
click at [176, 3] on app-icon "Close" at bounding box center [177, 3] width 3 height 3
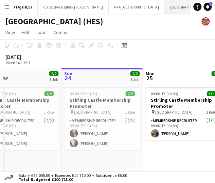
click at [165, 8] on button "[GEOGRAPHIC_DATA] (RMG) Close" at bounding box center [209, 6] width 89 height 13
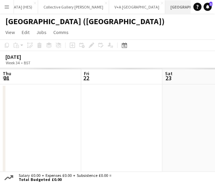
scroll to position [0, 162]
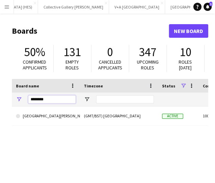
click at [38, 102] on input "********" at bounding box center [52, 99] width 48 height 8
type input "*"
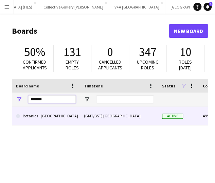
type input "*******"
click at [38, 121] on link "Botanics - [GEOGRAPHIC_DATA]" at bounding box center [46, 115] width 60 height 19
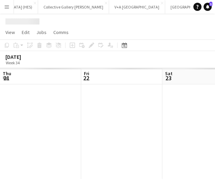
scroll to position [0, 162]
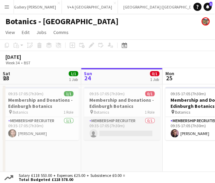
click at [105, 129] on app-card-role "Membership Recruiter 0/1 09:35-17:05 (7h30m) single-neutral-actions" at bounding box center [122, 128] width 76 height 23
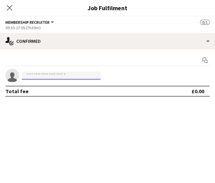
click at [38, 77] on input at bounding box center [61, 75] width 79 height 8
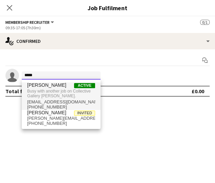
type input "*****"
click at [48, 88] on span "Busy with another job on Collective Gallery Calton Hill." at bounding box center [61, 93] width 68 height 11
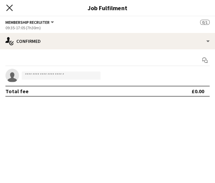
click at [11, 10] on icon "Close pop-in" at bounding box center [9, 7] width 6 height 6
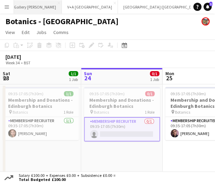
click at [21, 8] on button "Collective Gallery Calton Hill Close" at bounding box center [26, 6] width 71 height 13
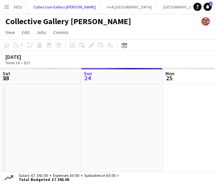
scroll to position [0, 45]
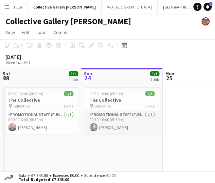
click at [123, 122] on app-card-role "Promotional Staff (Fundraiser) 1/1 09:30-16:00 (6h30m) Jenna Donoghue" at bounding box center [122, 122] width 76 height 23
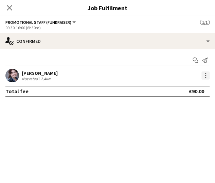
click at [207, 74] on div at bounding box center [206, 75] width 8 height 8
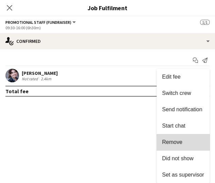
click at [185, 142] on span "Remove" at bounding box center [183, 142] width 42 height 6
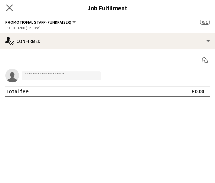
click at [14, 9] on app-icon "Close pop-in" at bounding box center [10, 8] width 10 height 10
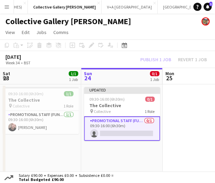
drag, startPoint x: 105, startPoint y: 62, endPoint x: 139, endPoint y: 63, distance: 33.7
click at [139, 63] on div "[DATE] Week 34 • BST Publish 1 job Revert 1 job" at bounding box center [107, 59] width 215 height 17
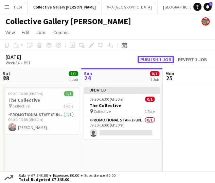
click at [155, 59] on button "Publish 1 job" at bounding box center [156, 59] width 36 height 7
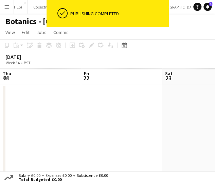
scroll to position [0, 162]
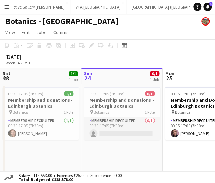
click at [130, 127] on app-card-role "Membership Recruiter 0/1 09:35-17:05 (7h30m) single-neutral-actions" at bounding box center [122, 128] width 76 height 23
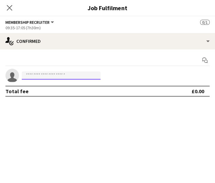
click at [61, 79] on input at bounding box center [61, 75] width 79 height 8
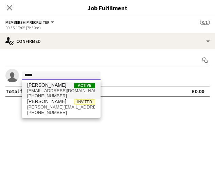
type input "*****"
click at [53, 92] on span "jennadonoghue28@gmail.com" at bounding box center [61, 90] width 68 height 5
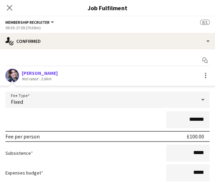
scroll to position [53, 0]
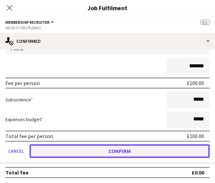
click at [103, 153] on button "Confirm" at bounding box center [120, 151] width 180 height 14
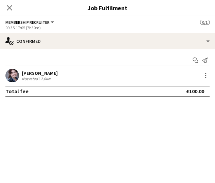
scroll to position [7, 0]
click at [8, 3] on div "Close pop-in" at bounding box center [9, 8] width 19 height 16
click at [12, 6] on icon at bounding box center [9, 7] width 6 height 6
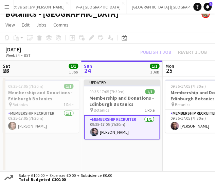
click at [100, 23] on app-page-menu "View Day view expanded Day view collapsed Month view Date picker Jump to [DATE]…" at bounding box center [107, 25] width 215 height 13
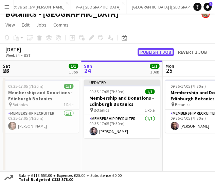
click at [151, 50] on button "Publish 1 job" at bounding box center [156, 51] width 36 height 7
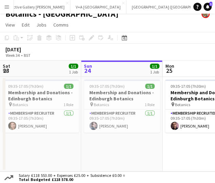
click at [54, 56] on div "August 2025 Week 34 • BST" at bounding box center [27, 52] width 54 height 15
